Goal: Information Seeking & Learning: Learn about a topic

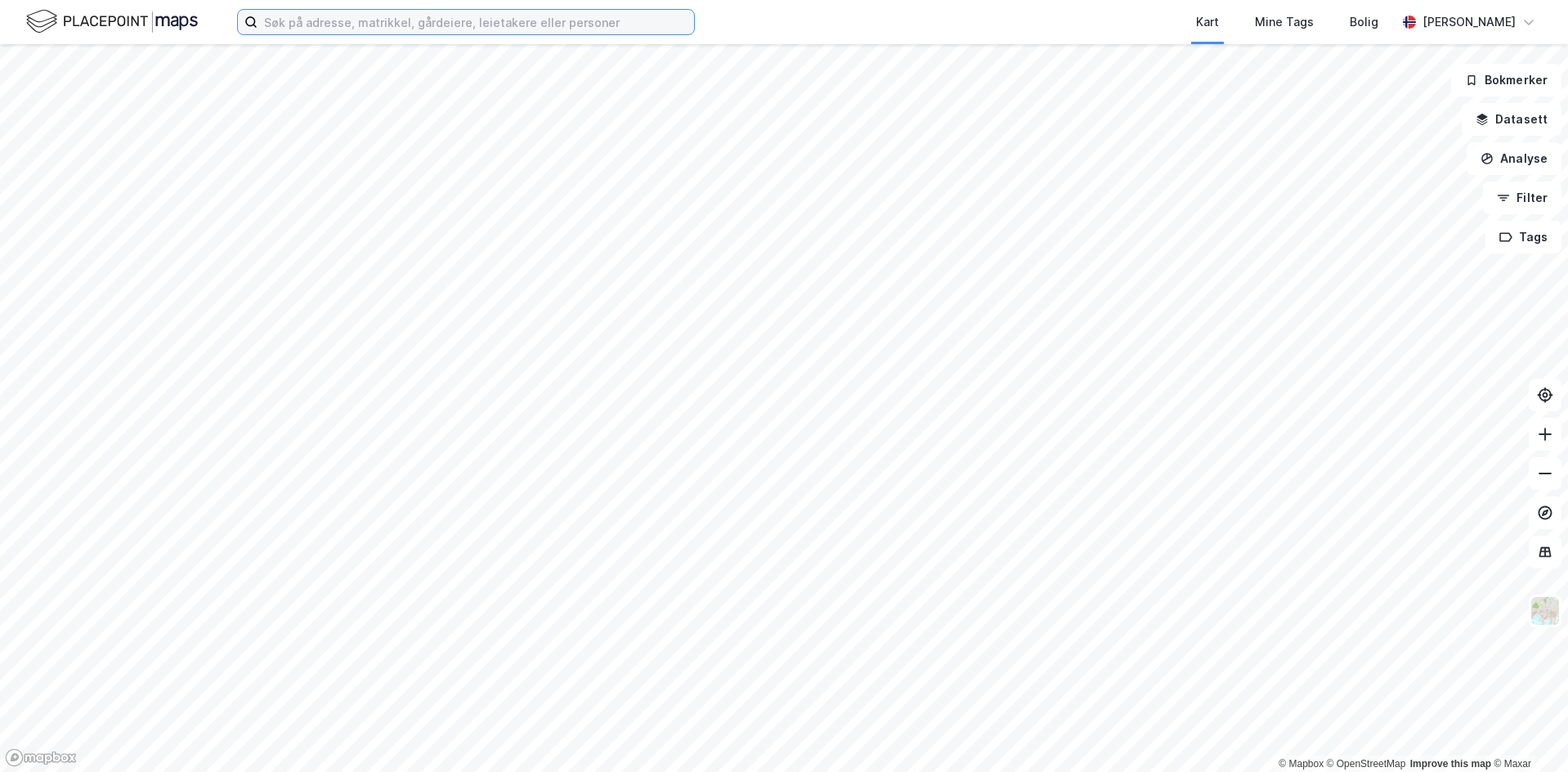
click at [518, 28] on input at bounding box center [475, 22] width 436 height 25
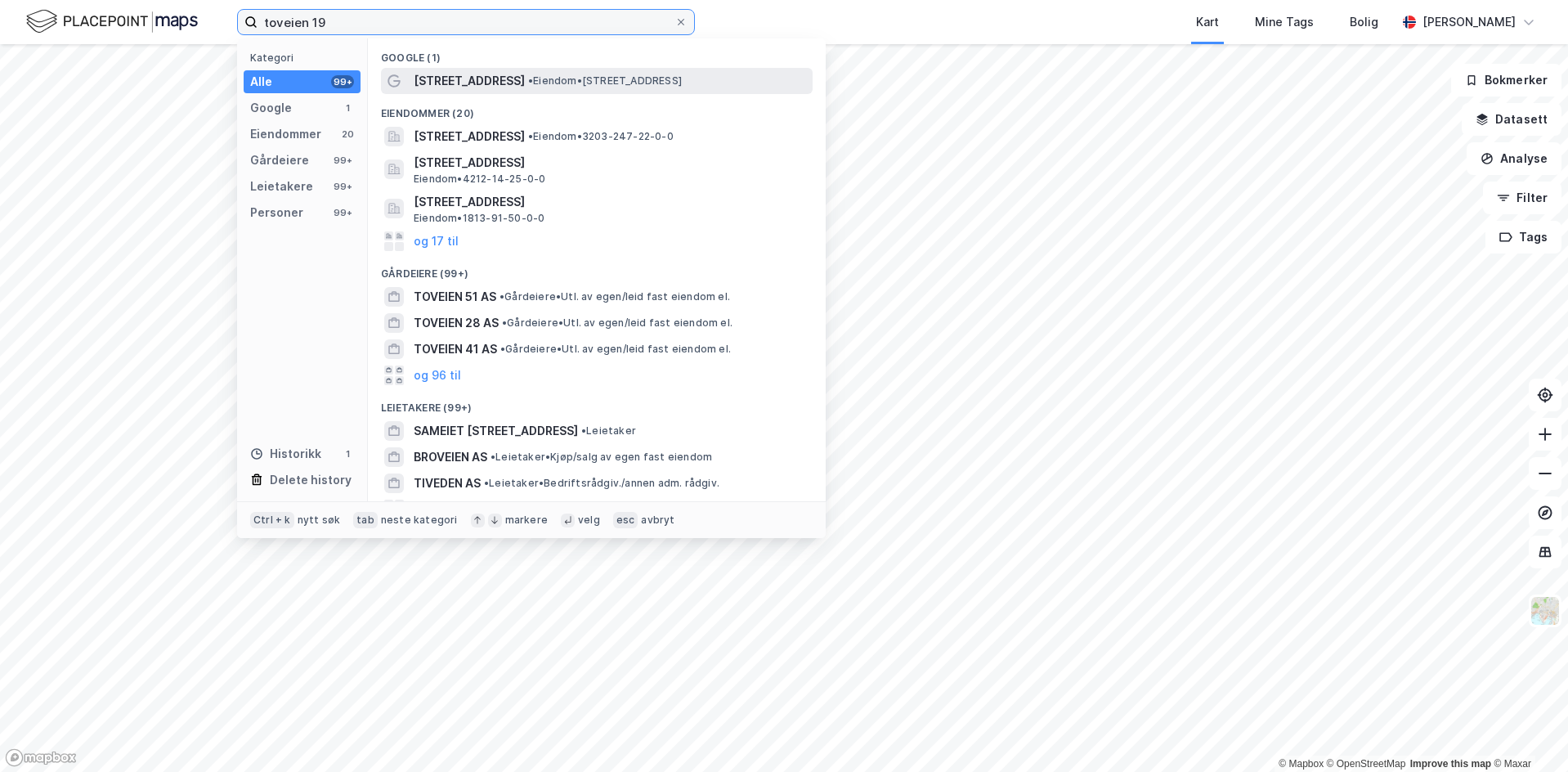
type input "toveien 19"
click at [505, 69] on div "[STREET_ADDRESS] • Eiendom • [STREET_ADDRESS]" at bounding box center [597, 81] width 432 height 26
